Goal: Information Seeking & Learning: Learn about a topic

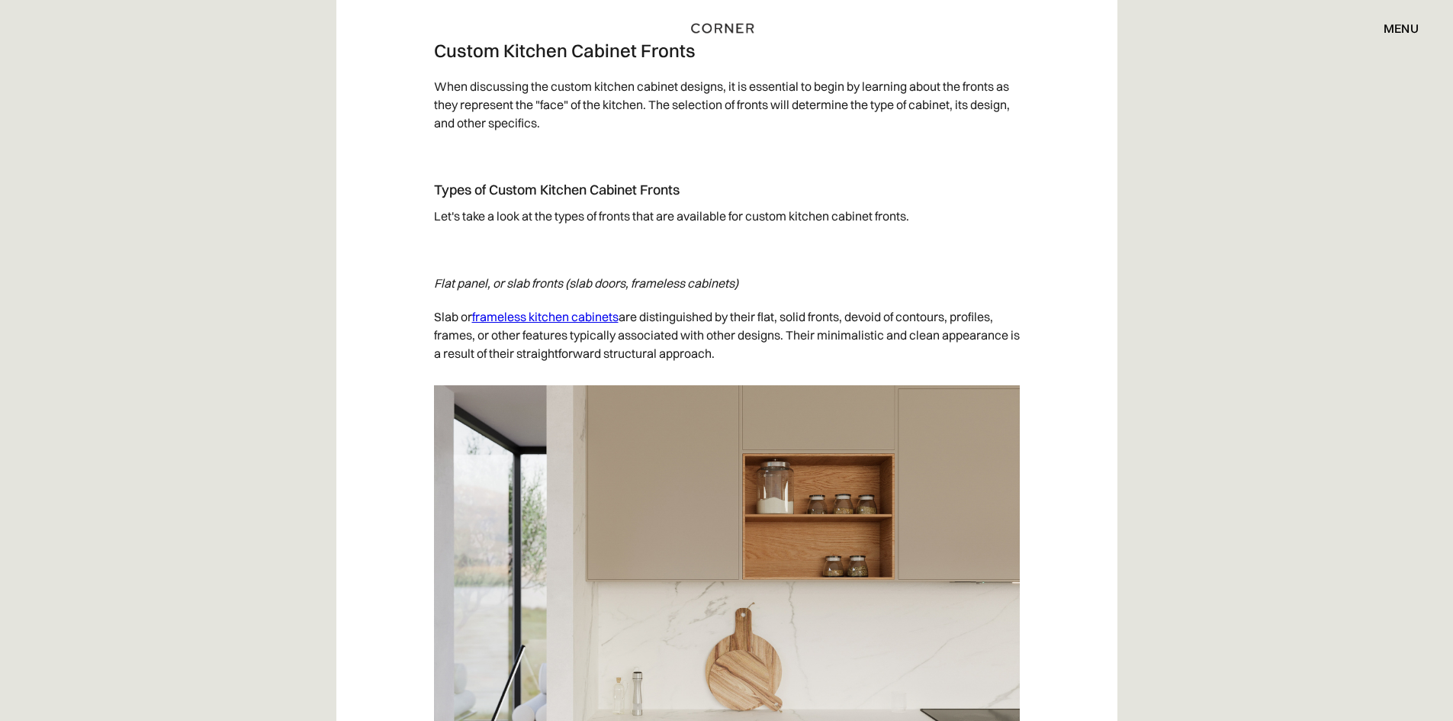
scroll to position [4347, 0]
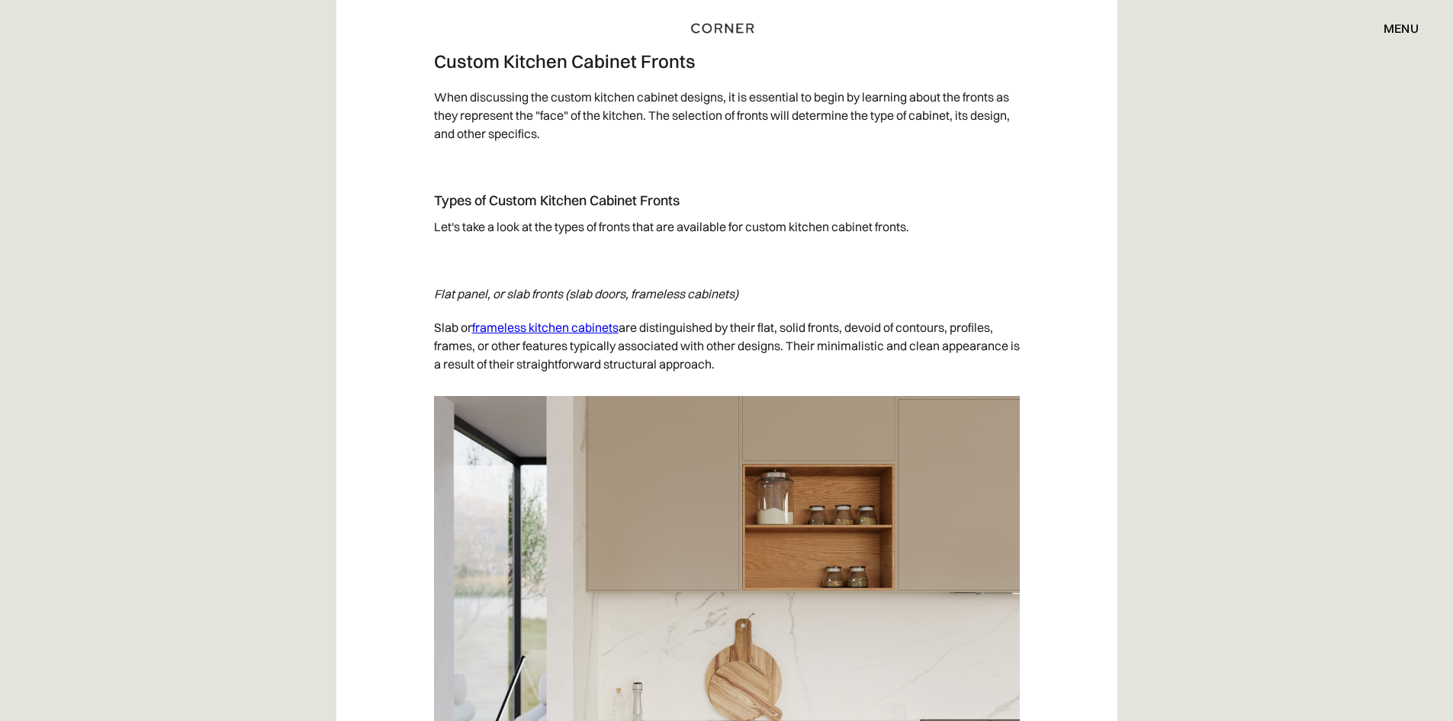
click at [452, 326] on p "Slab or frameless kitchen cabinets are distinguished by their flat, solid front…" at bounding box center [727, 345] width 586 height 70
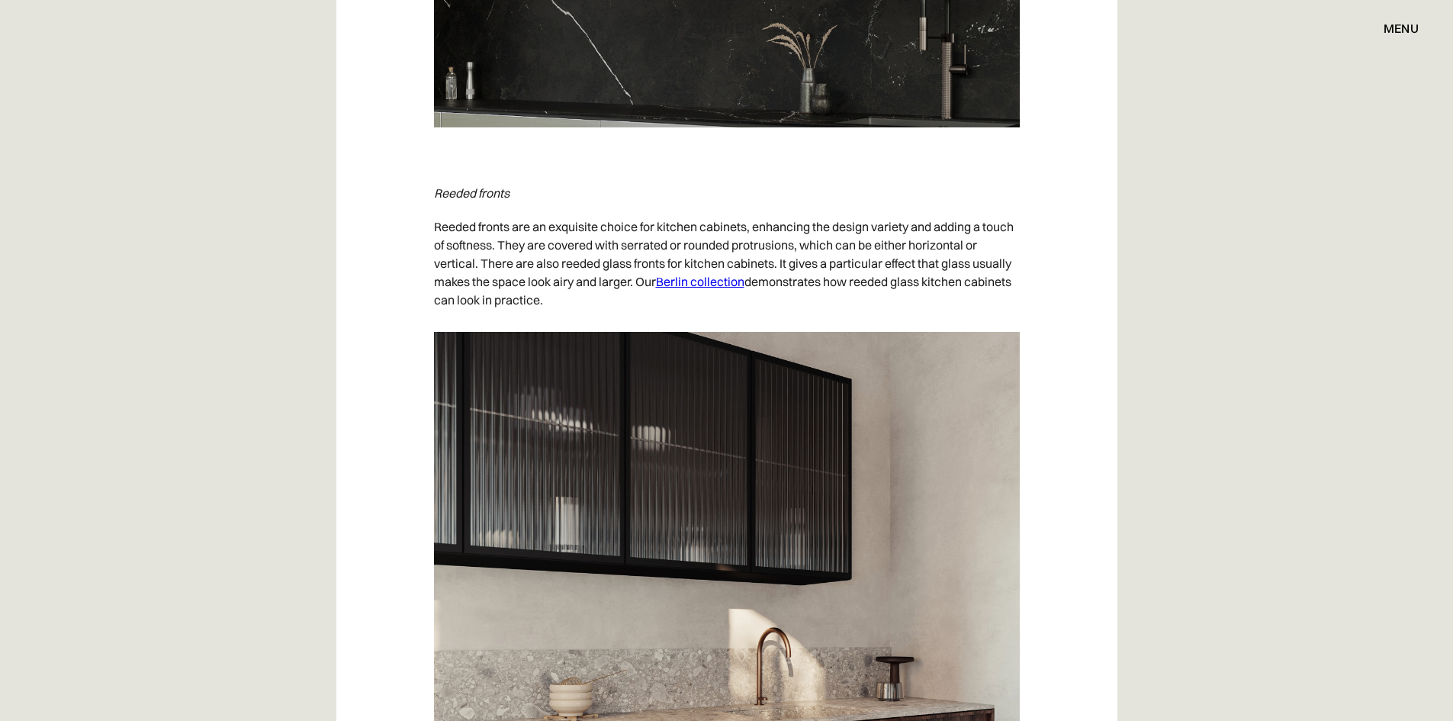
scroll to position [5643, 0]
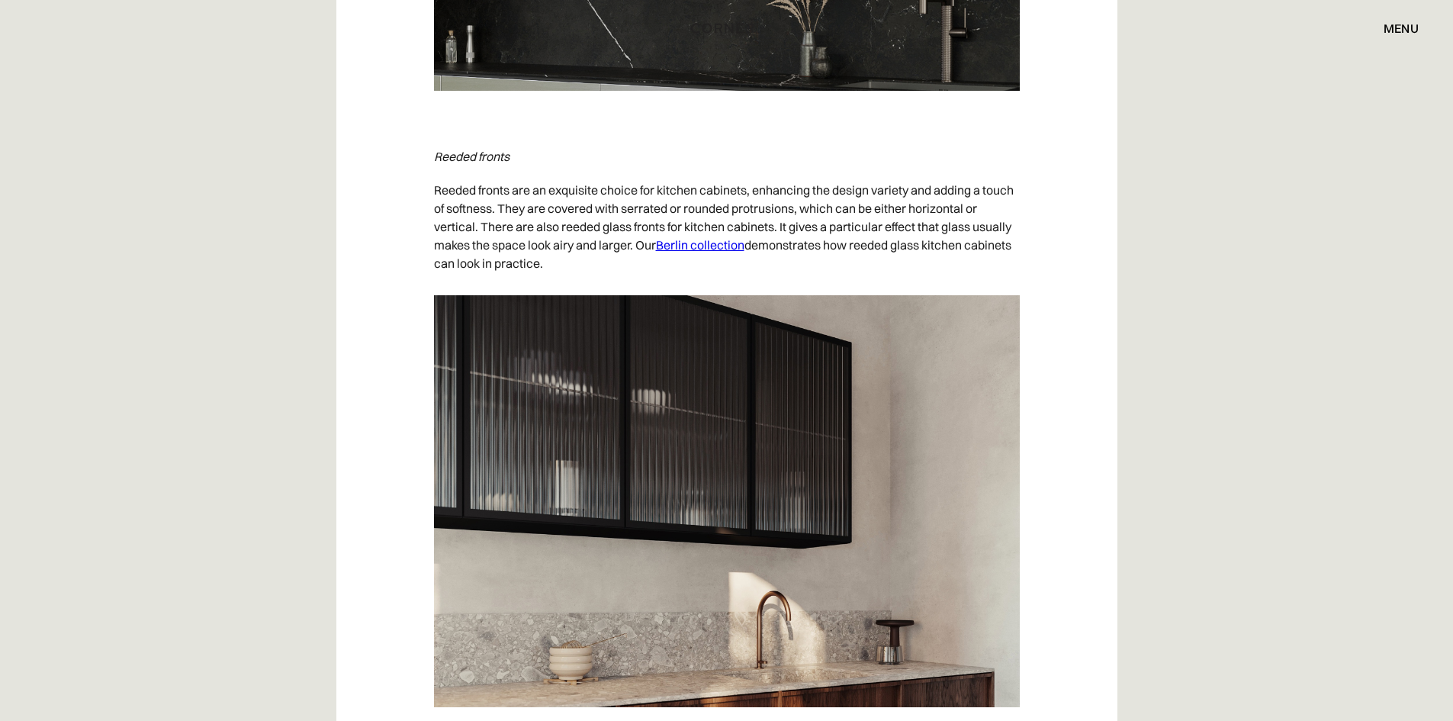
click at [676, 210] on p "Reeded fronts are an exquisite choice for kitchen cabinets, enhancing the desig…" at bounding box center [727, 226] width 586 height 107
click at [798, 207] on p "Reeded fronts are an exquisite choice for kitchen cabinets, enhancing the desig…" at bounding box center [727, 226] width 586 height 107
click at [583, 220] on p "Reeded fronts are an exquisite choice for kitchen cabinets, enhancing the desig…" at bounding box center [727, 226] width 586 height 107
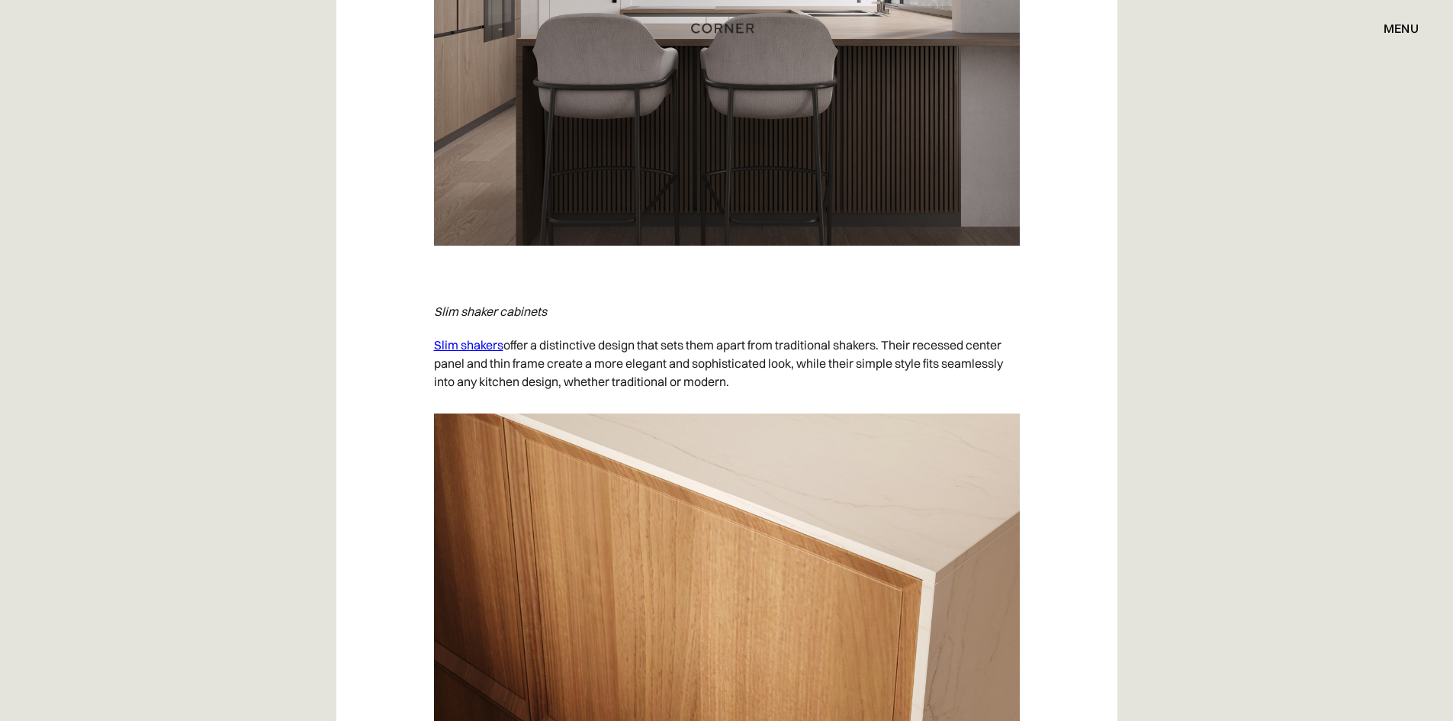
scroll to position [6711, 0]
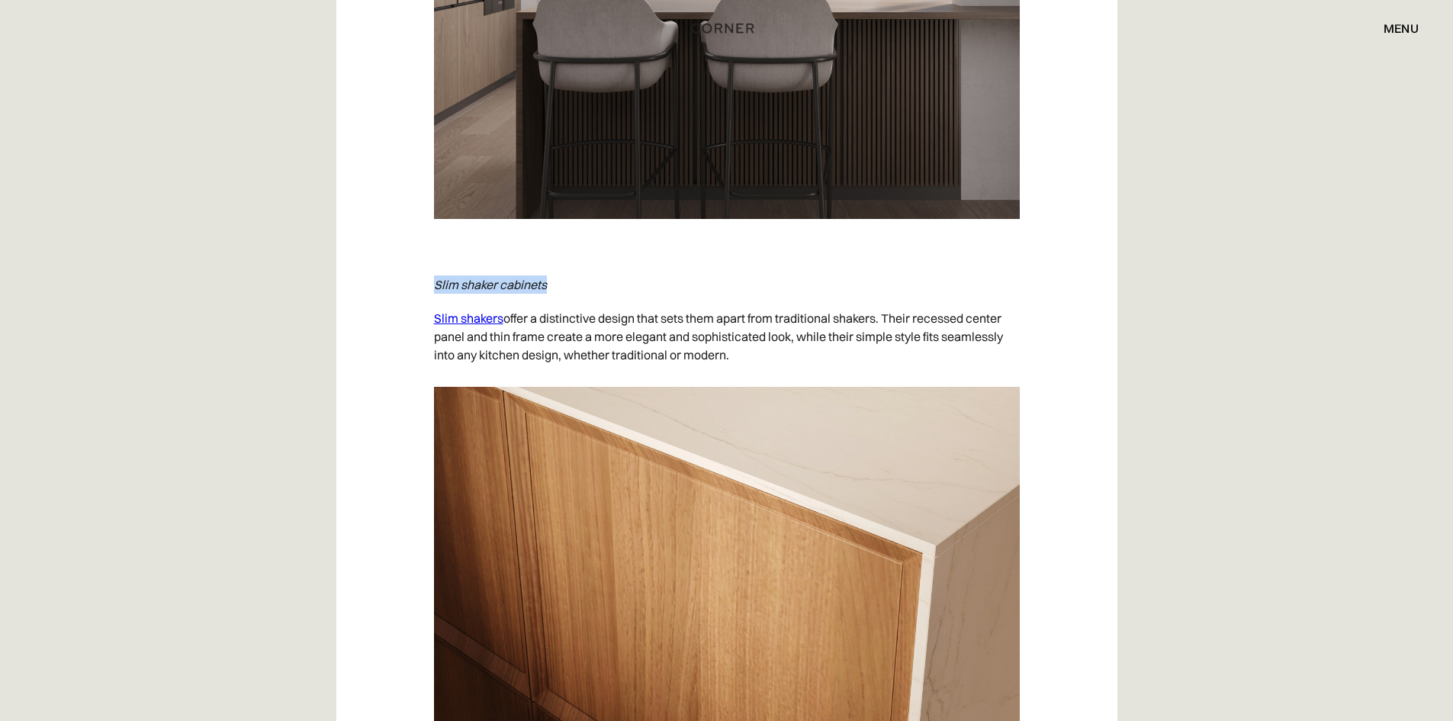
drag, startPoint x: 434, startPoint y: 286, endPoint x: 557, endPoint y: 295, distance: 123.1
click at [557, 295] on p "‍ Slim shaker cabinets" at bounding box center [727, 285] width 586 height 34
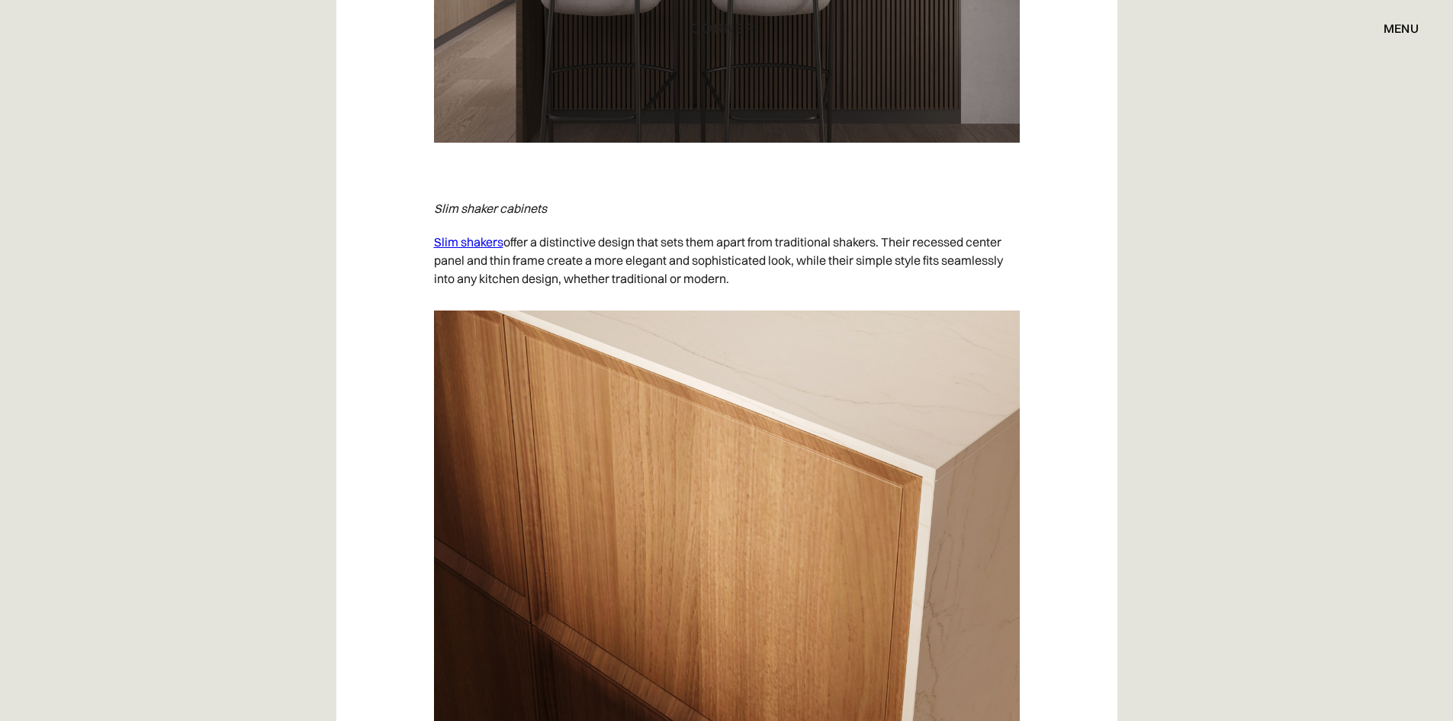
scroll to position [6863, 0]
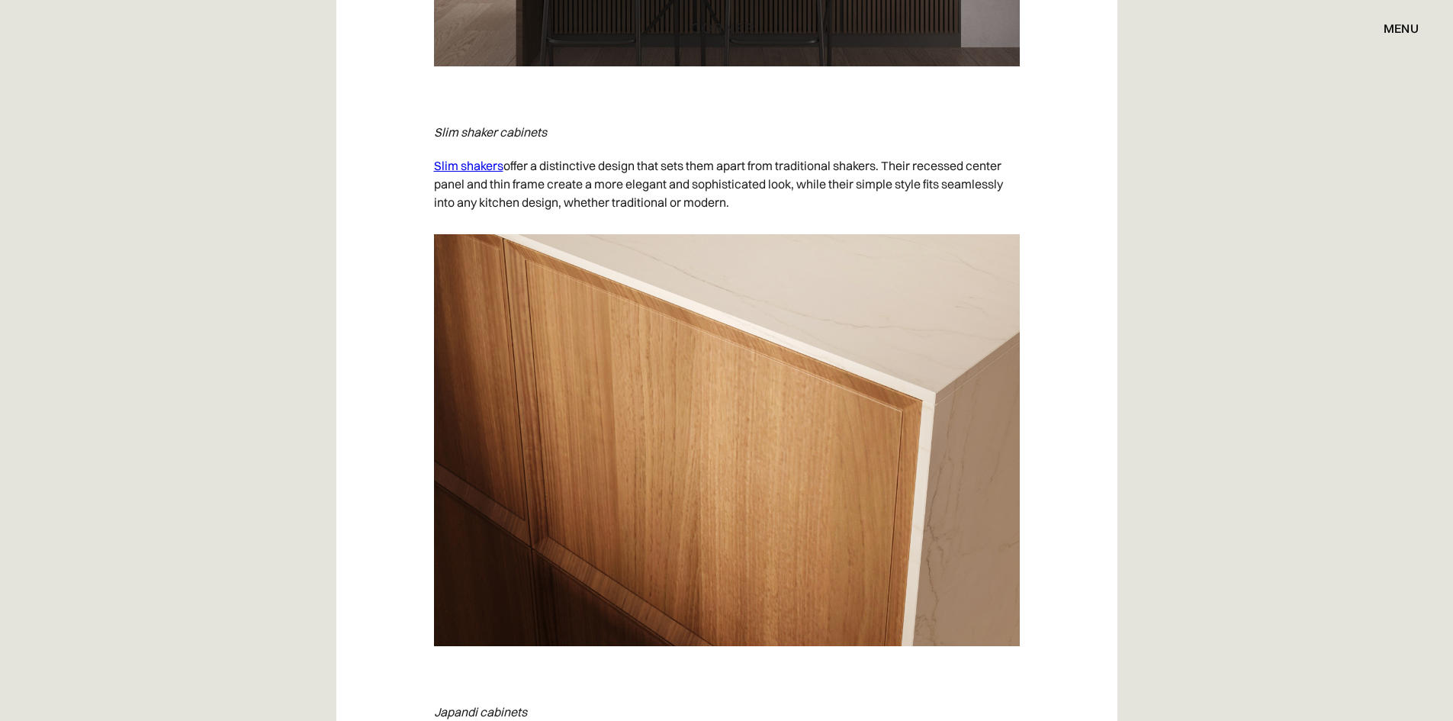
click at [487, 161] on link "Slim shakers" at bounding box center [468, 165] width 69 height 15
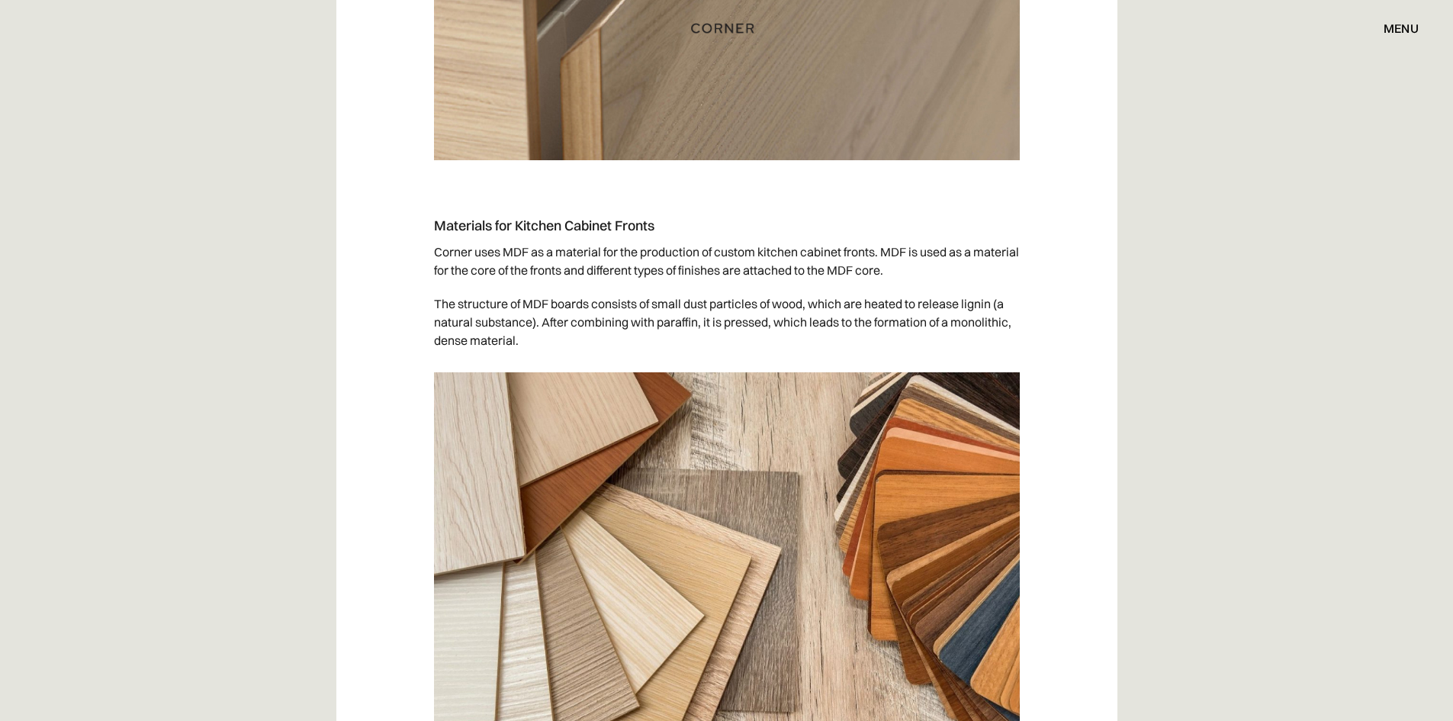
scroll to position [8541, 0]
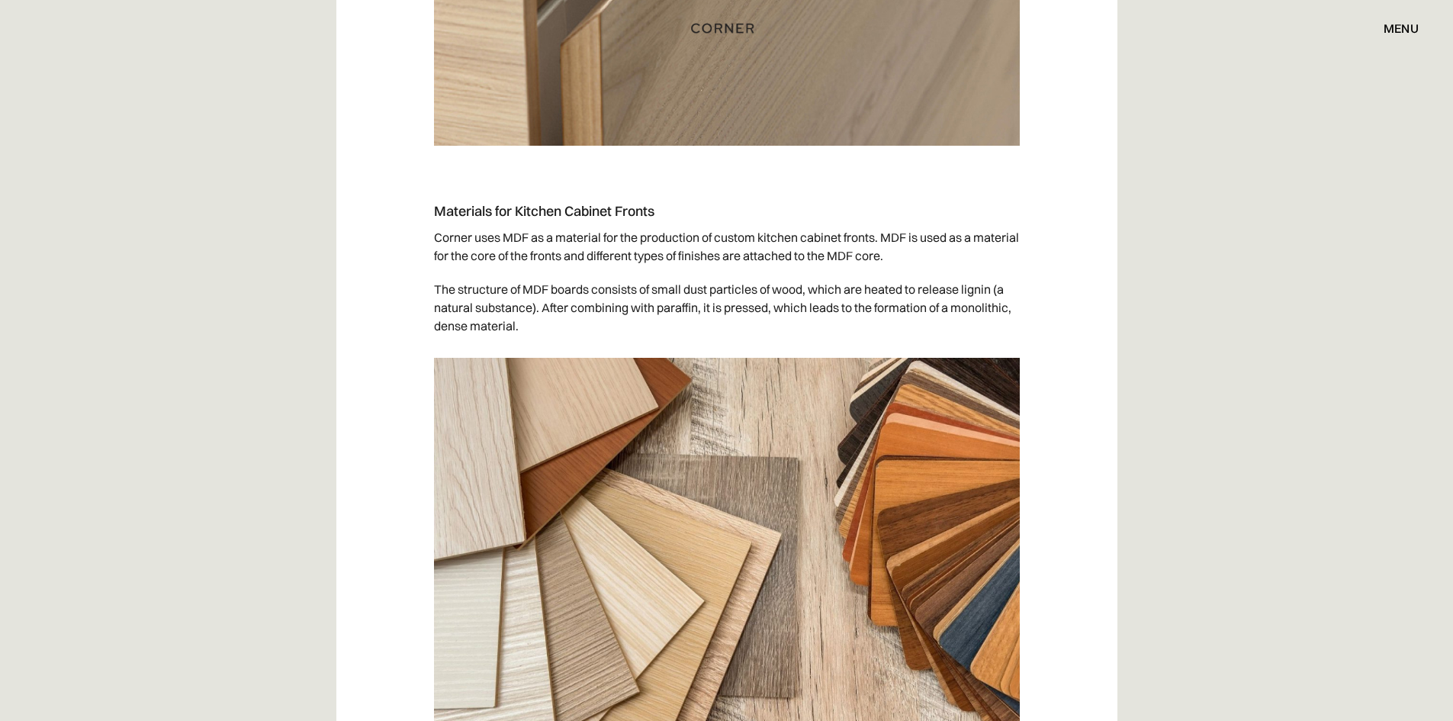
click at [670, 301] on p "The structure of MDF boards consists of small dust particles of wood, which are…" at bounding box center [727, 307] width 586 height 70
click at [638, 323] on p "The structure of MDF boards consists of small dust particles of wood, which are…" at bounding box center [727, 307] width 586 height 70
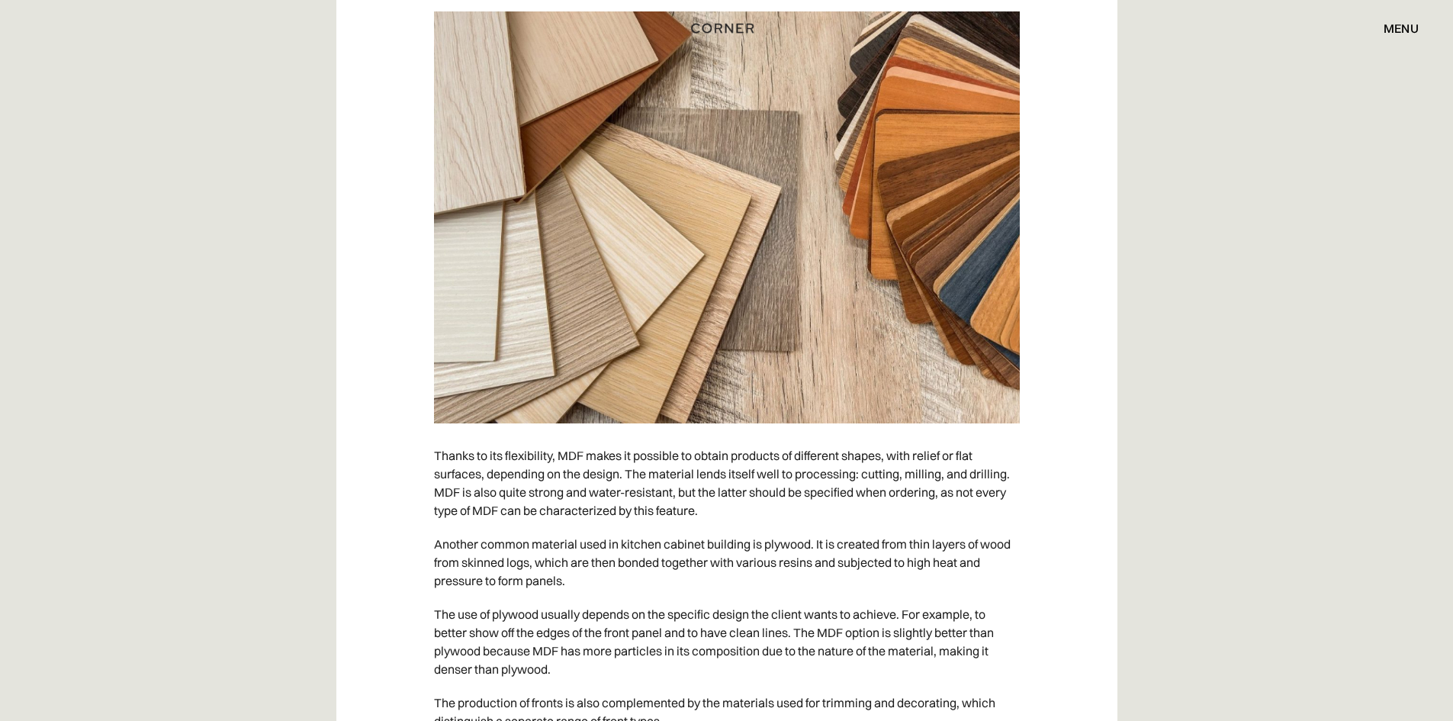
scroll to position [8922, 0]
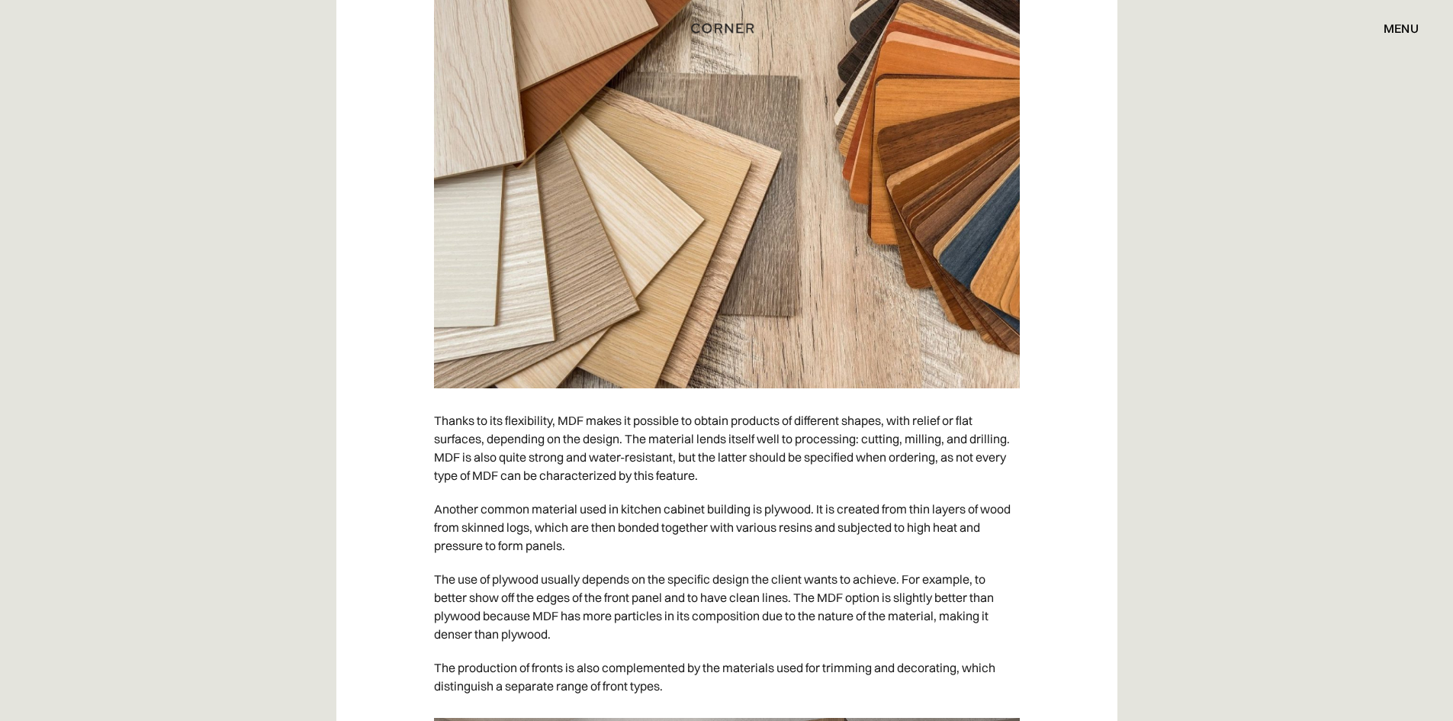
click at [769, 512] on p "Another common material used in kitchen cabinet building is plywood. It is crea…" at bounding box center [727, 527] width 586 height 70
click at [792, 503] on p "Another common material used in kitchen cabinet building is plywood. It is crea…" at bounding box center [727, 527] width 586 height 70
click at [761, 550] on p "Another common material used in kitchen cabinet building is plywood. It is crea…" at bounding box center [727, 527] width 586 height 70
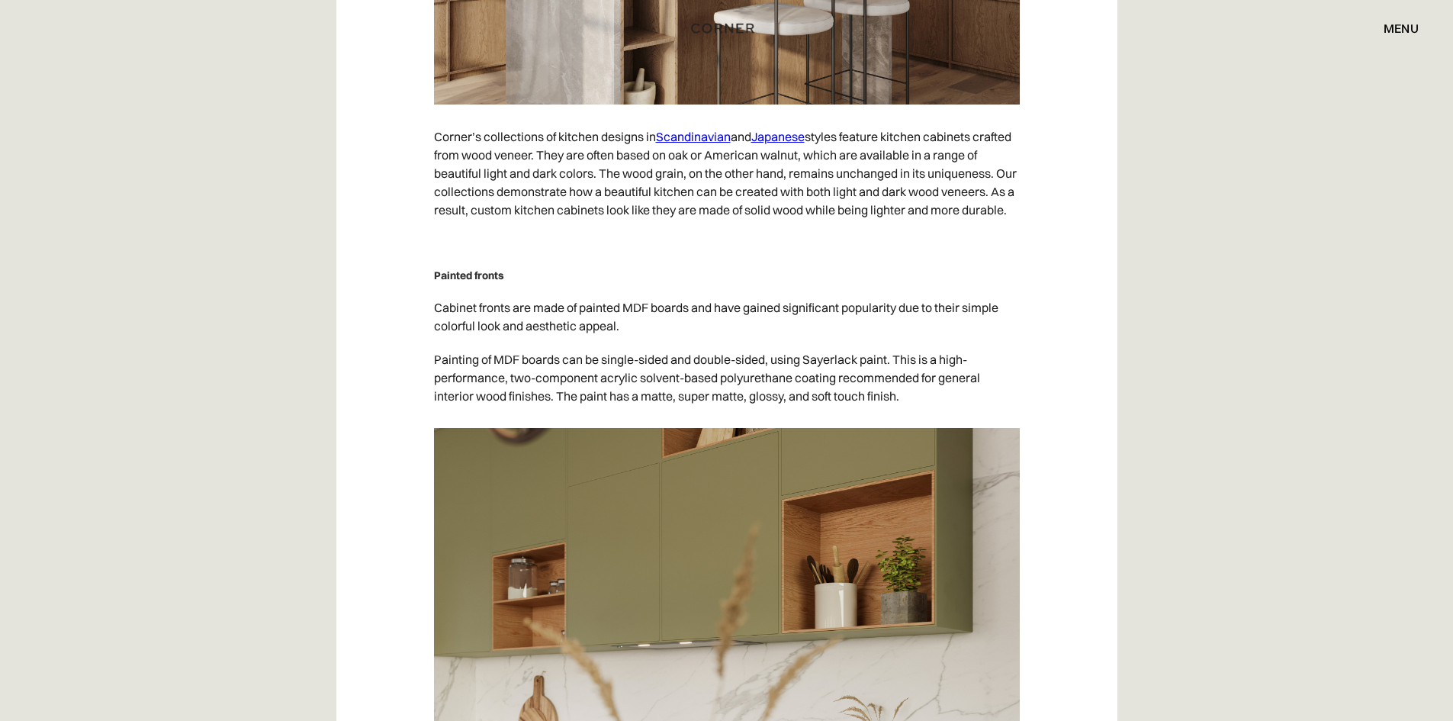
scroll to position [10371, 0]
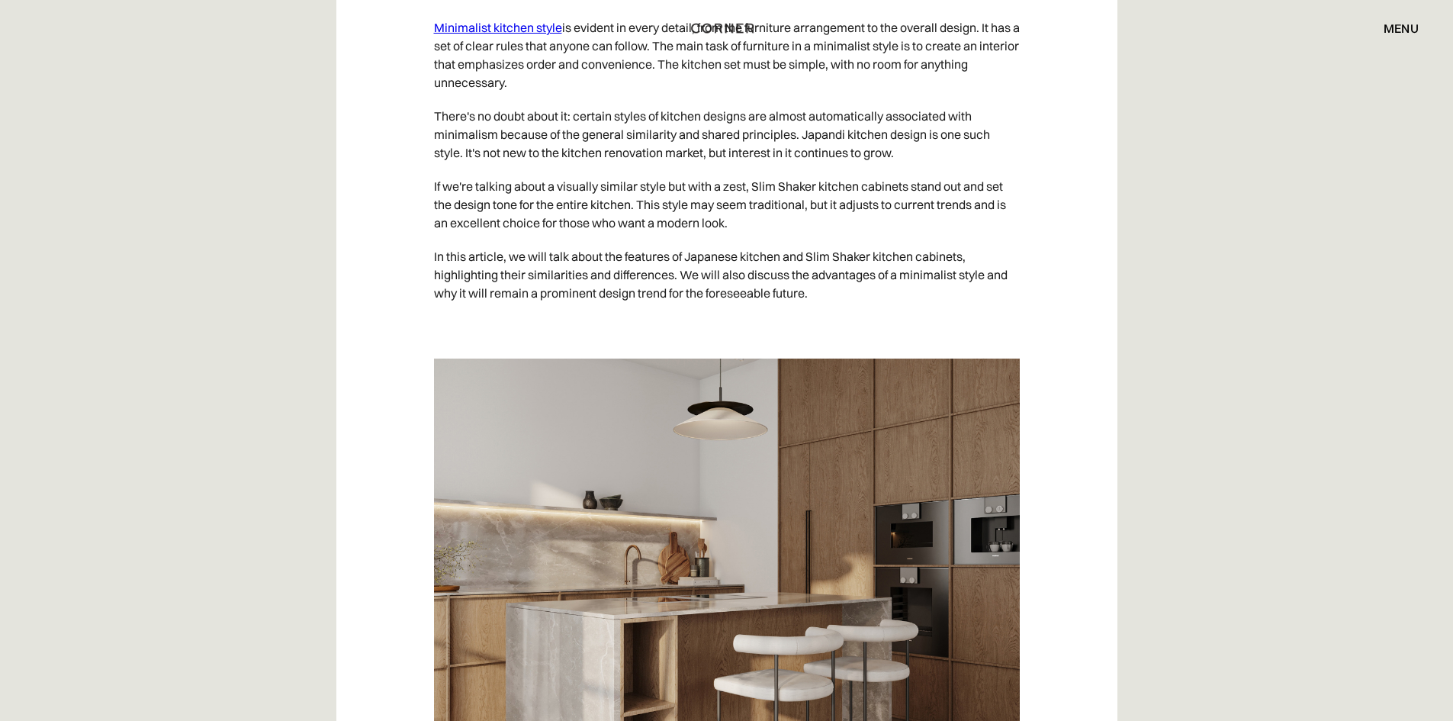
scroll to position [1220, 0]
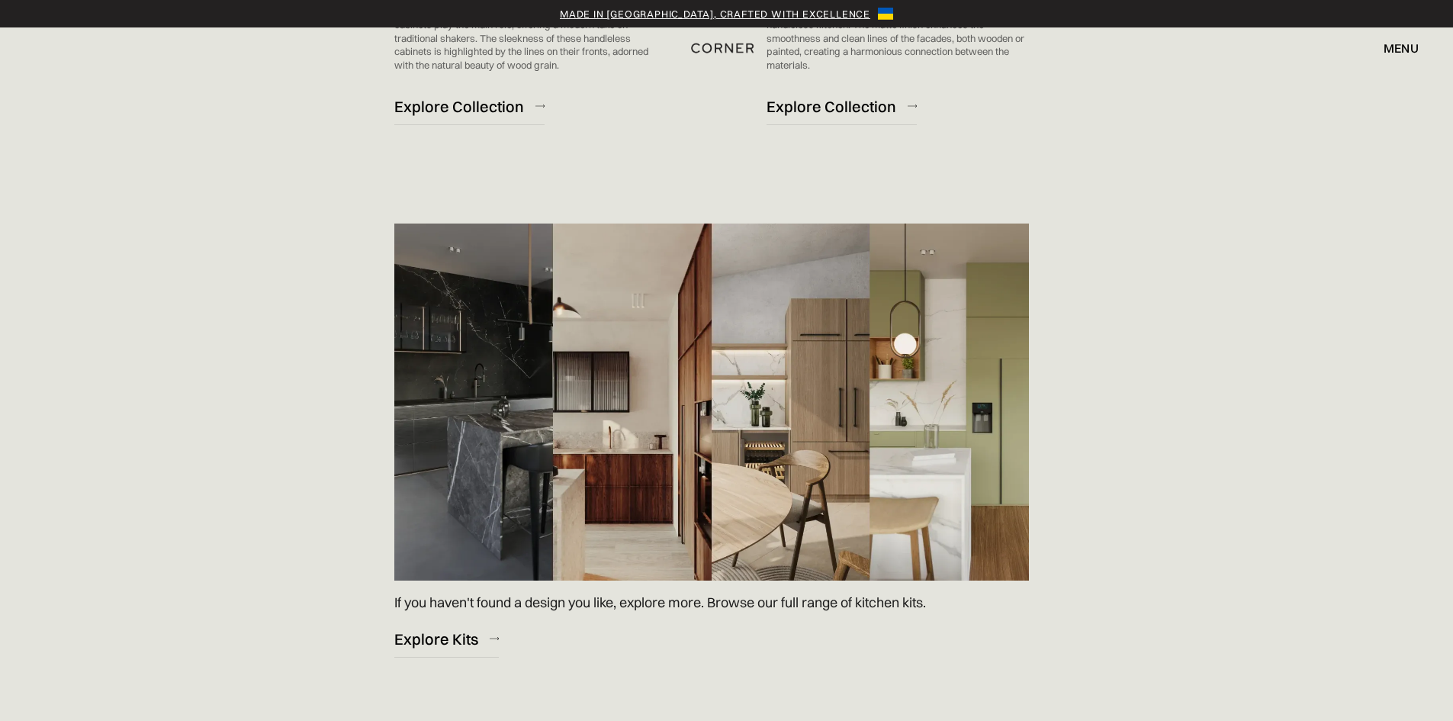
scroll to position [2135, 0]
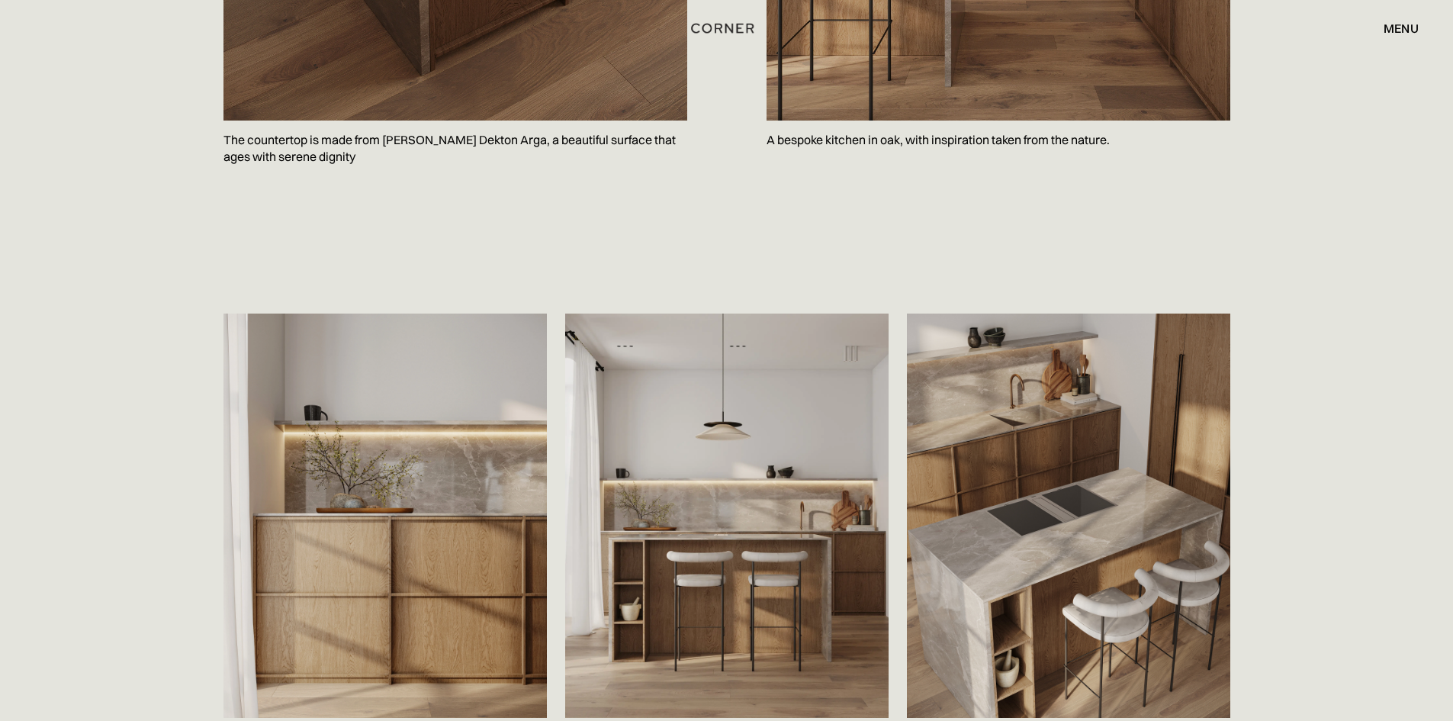
scroll to position [2288, 0]
